Goal: Communication & Community: Answer question/provide support

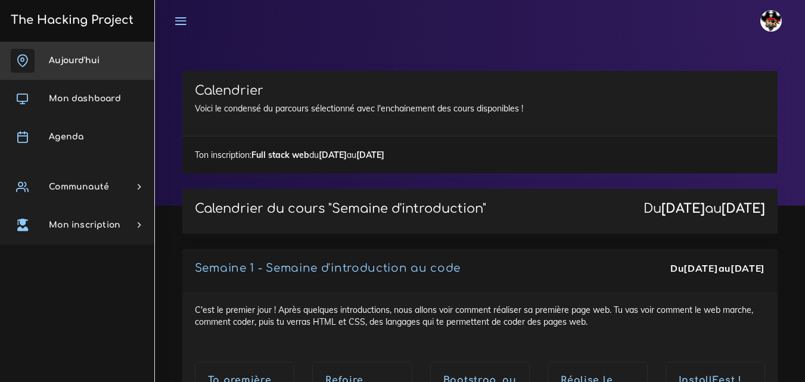
click at [76, 54] on link "Aujourd'hui" at bounding box center [77, 61] width 154 height 38
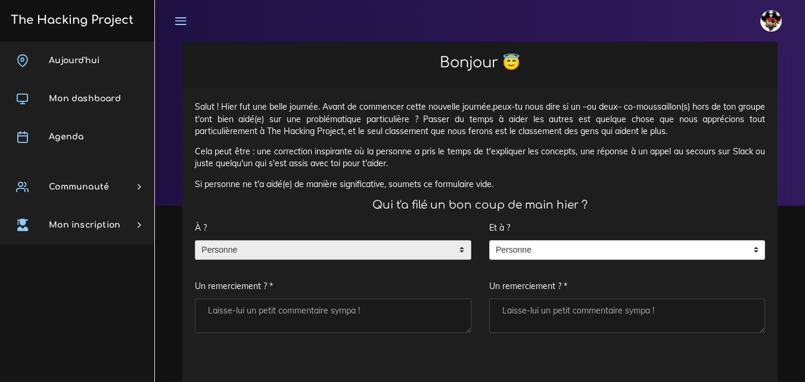
click at [279, 252] on span "Personne" at bounding box center [323, 250] width 257 height 19
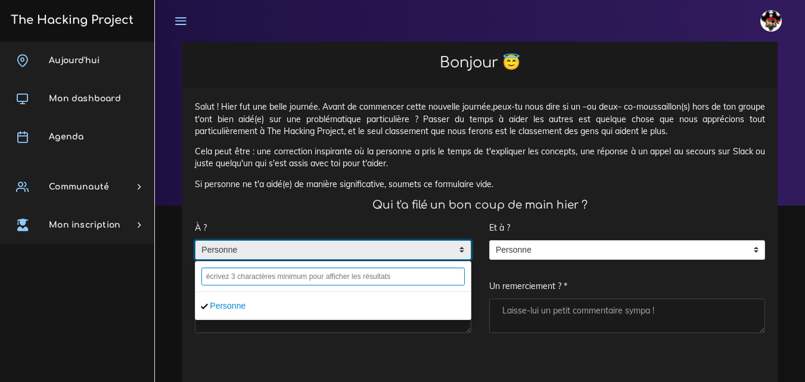
click at [300, 272] on input "text" at bounding box center [332, 276] width 263 height 18
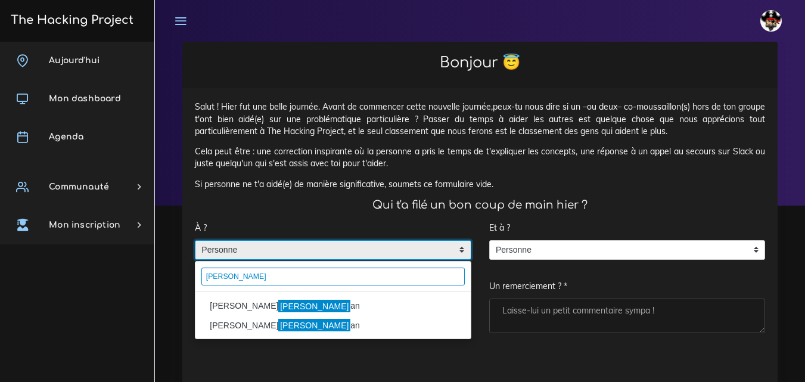
type input "Lili"
click at [278, 304] on mark "Lili" at bounding box center [314, 306] width 72 height 13
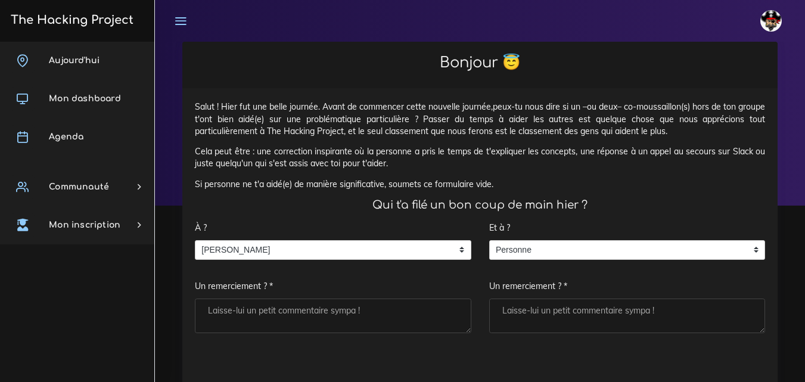
click at [245, 304] on textarea "Un remerciement ? *" at bounding box center [333, 315] width 276 height 35
type textarea "Merci"
click at [521, 307] on textarea "Un remerciement ? *" at bounding box center [627, 315] width 276 height 35
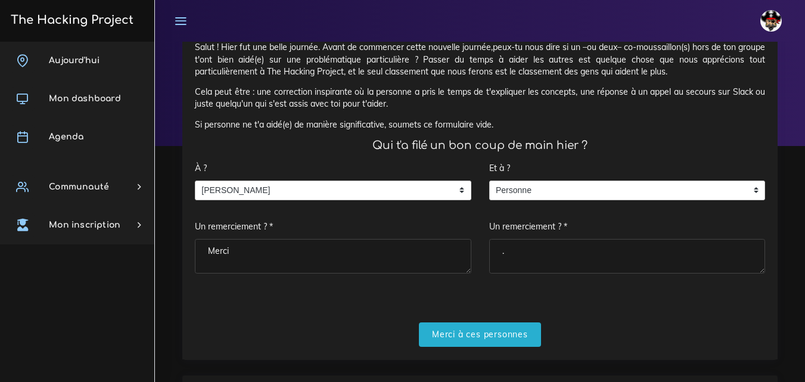
scroll to position [179, 0]
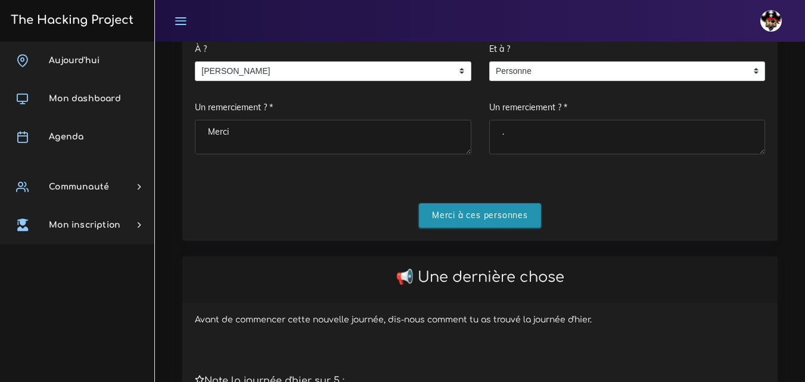
type textarea "."
click at [484, 211] on input "Merci à ces personnes" at bounding box center [480, 215] width 122 height 24
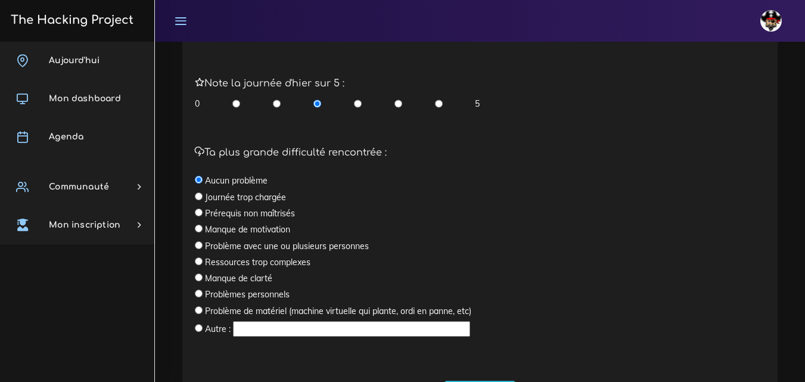
scroll to position [357, 0]
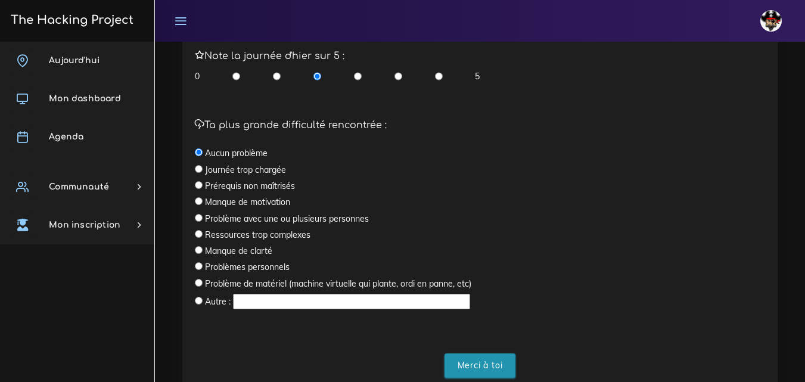
click at [488, 366] on input "Merci à toi" at bounding box center [479, 365] width 71 height 24
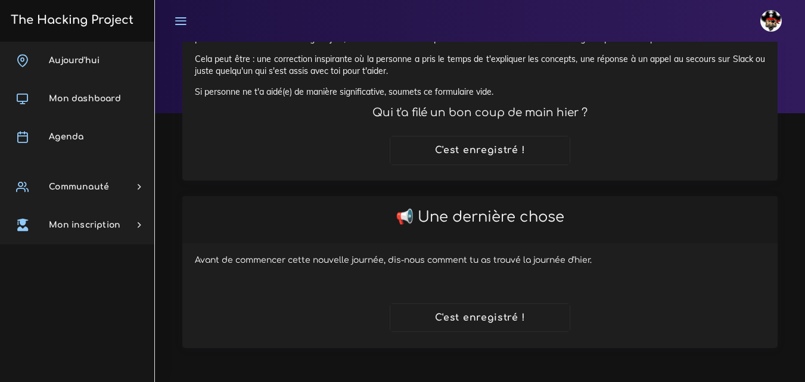
scroll to position [92, 0]
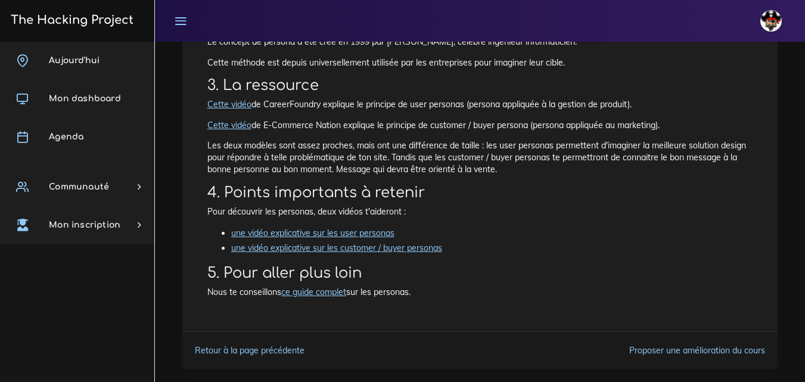
scroll to position [263, 0]
